Goal: Navigation & Orientation: Find specific page/section

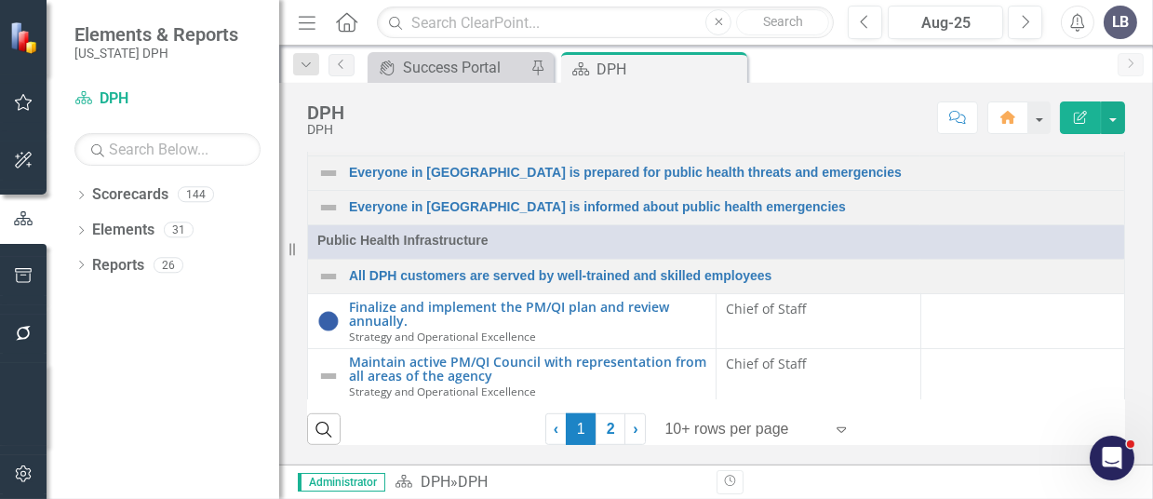
scroll to position [199, 0]
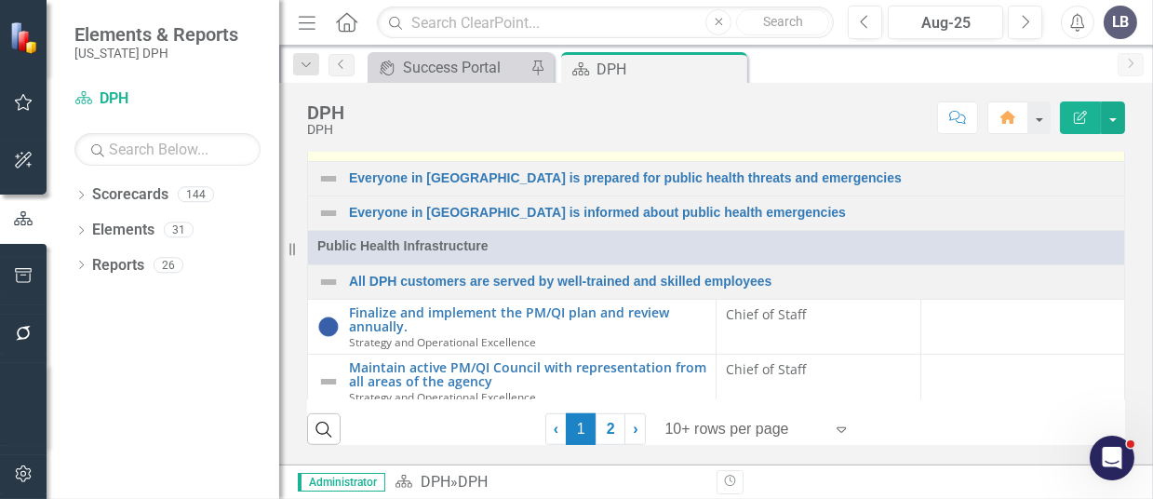
click at [626, 151] on link "Everyone in SC lives in safe and resilient communities" at bounding box center [732, 144] width 766 height 14
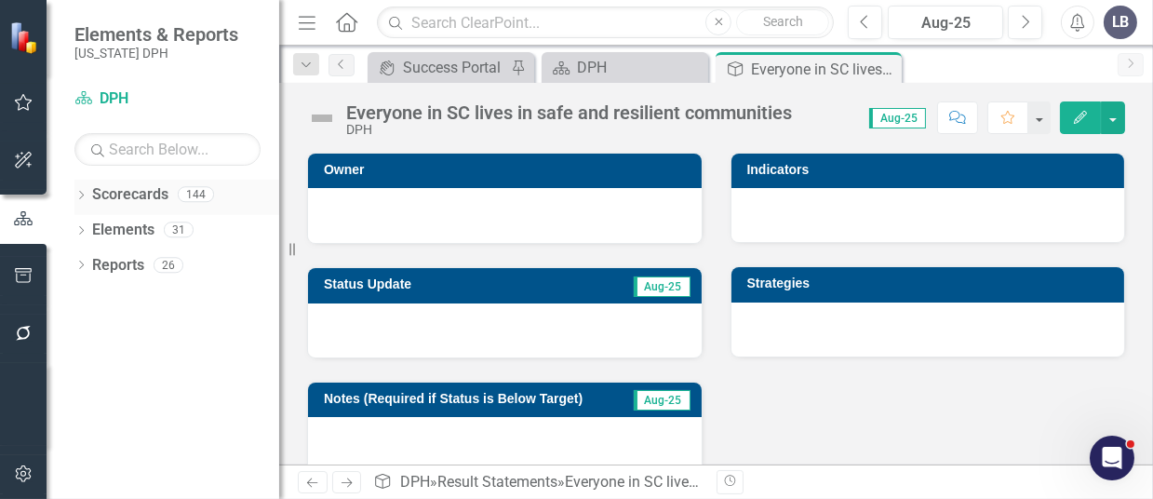
click at [82, 194] on icon "Dropdown" at bounding box center [80, 197] width 13 height 10
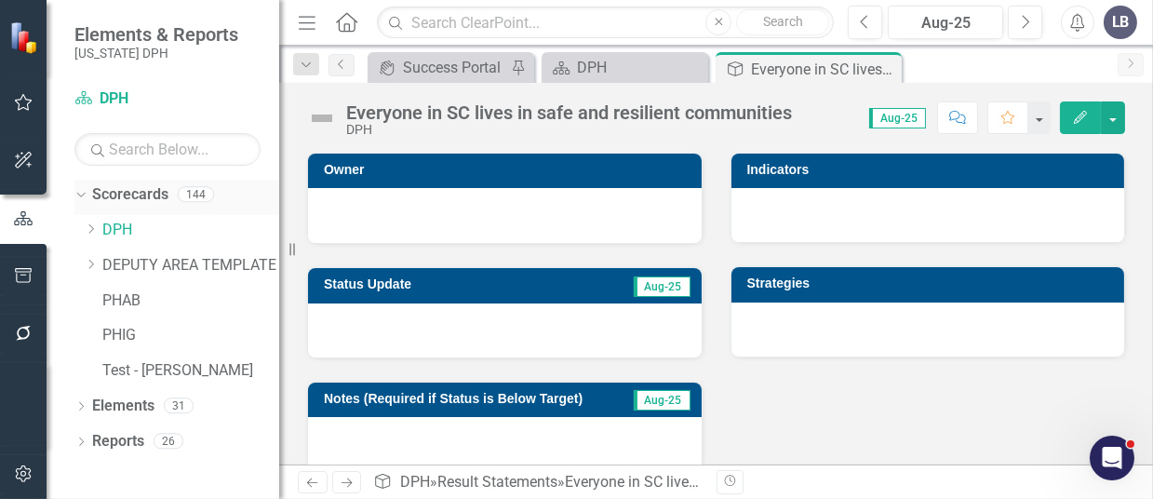
click at [82, 194] on icon "Dropdown" at bounding box center [78, 193] width 10 height 13
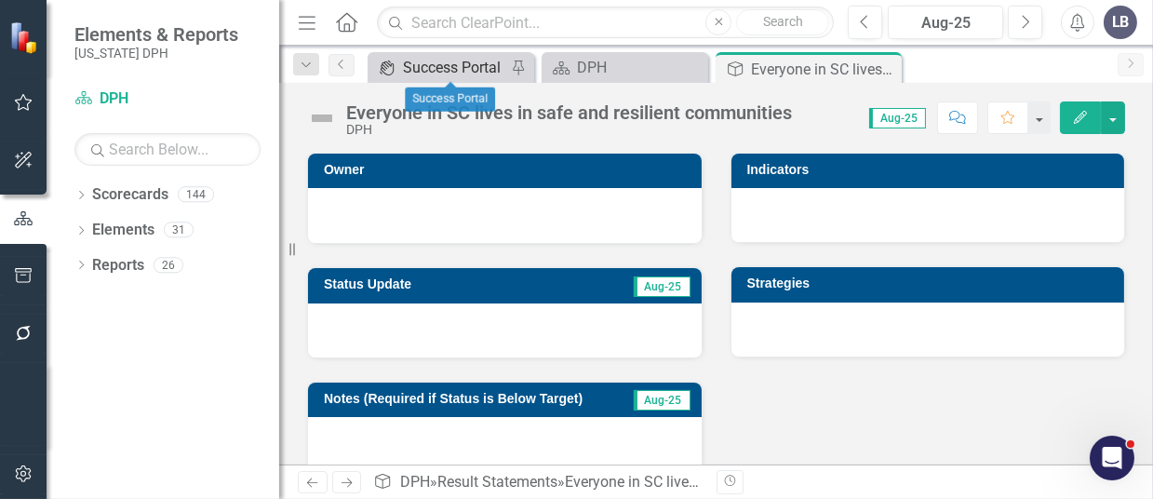
click at [471, 73] on div "Success Portal" at bounding box center [454, 67] width 103 height 23
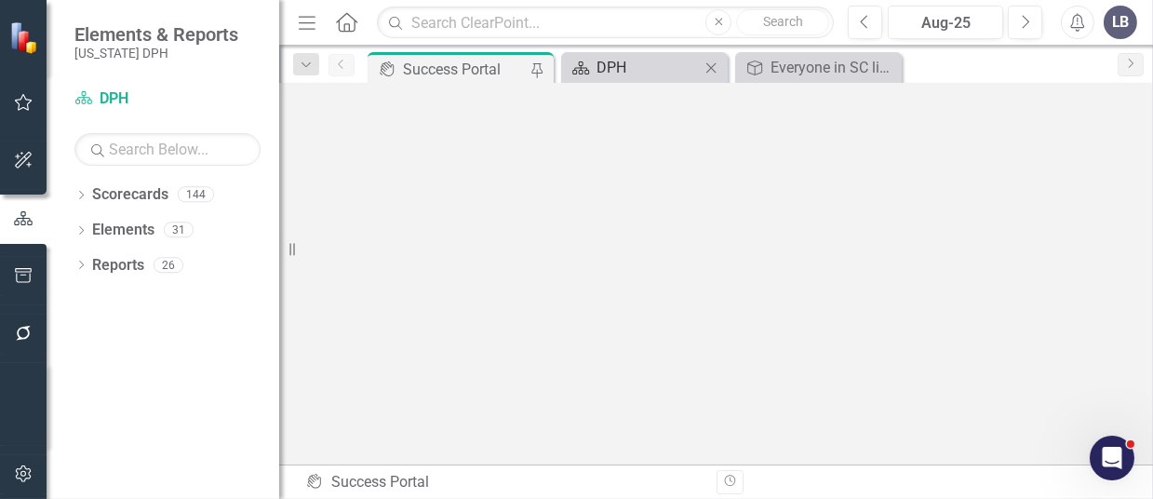
click at [614, 76] on div "DPH" at bounding box center [647, 67] width 103 height 23
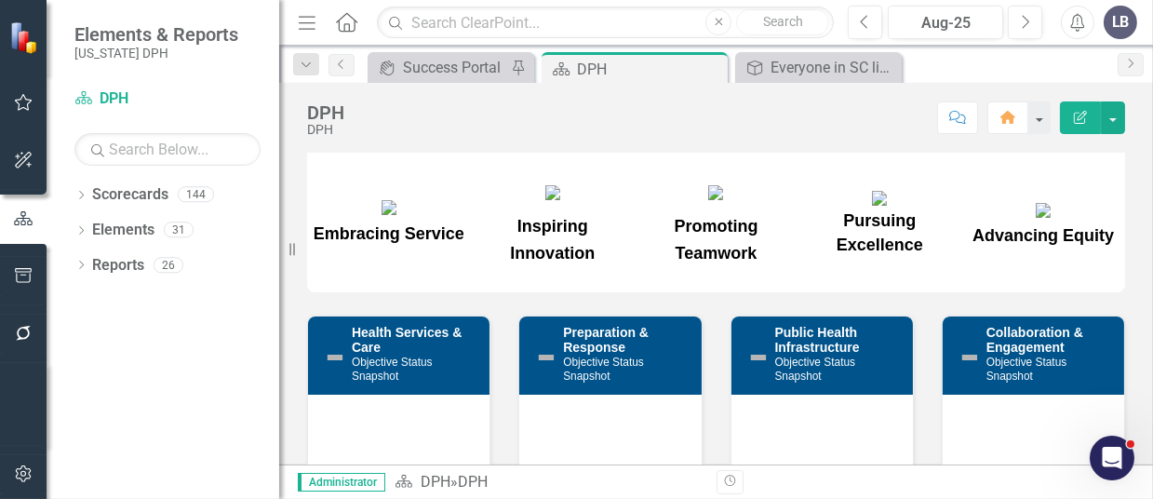
scroll to position [331, 0]
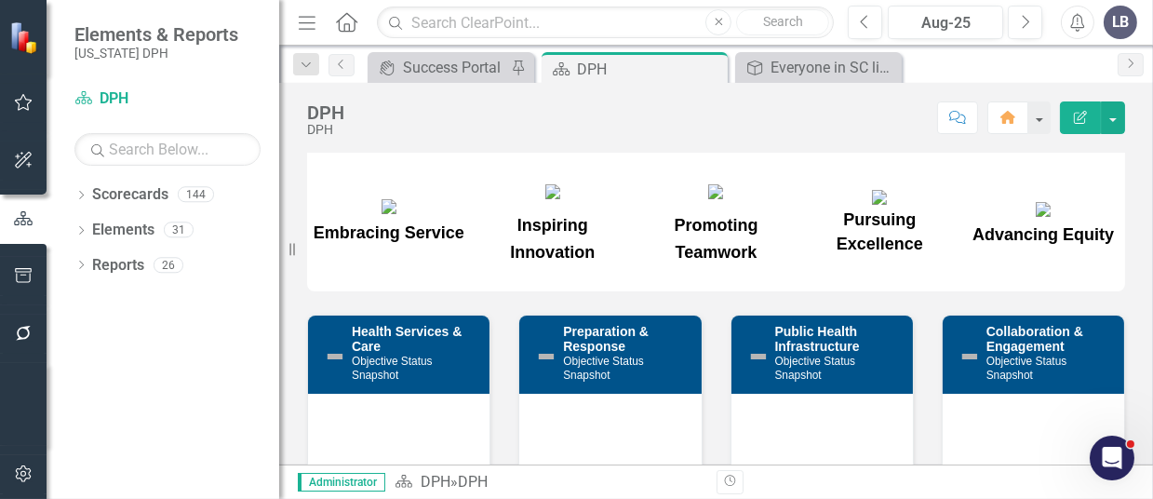
click at [300, 7] on button "Menu" at bounding box center [307, 23] width 24 height 32
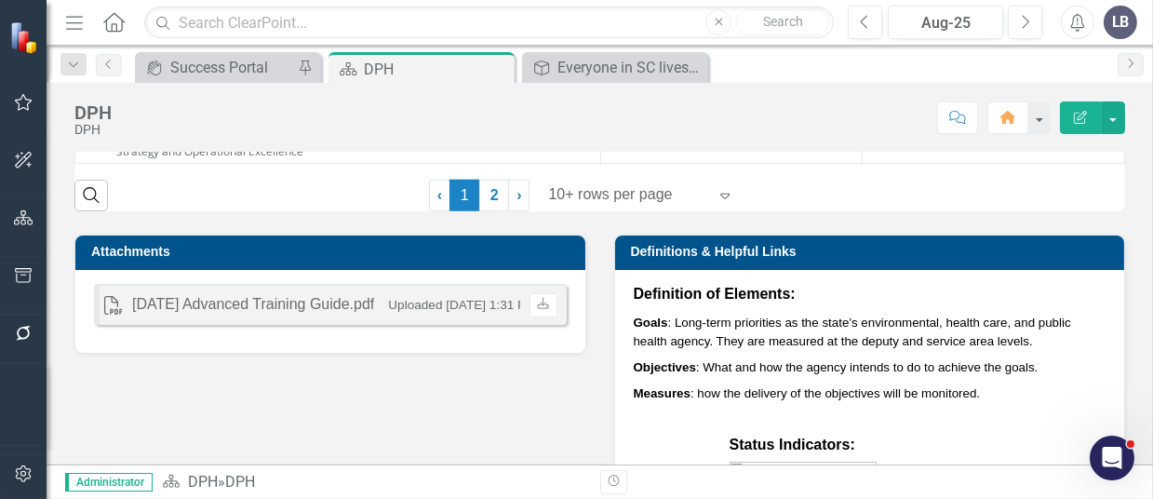
scroll to position [372, 0]
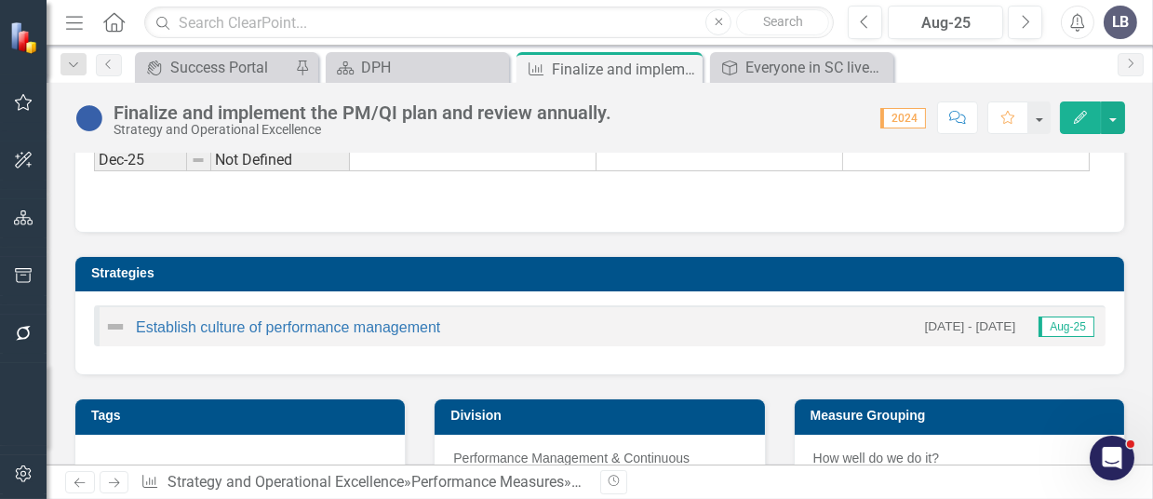
scroll to position [992, 0]
